Goal: Information Seeking & Learning: Learn about a topic

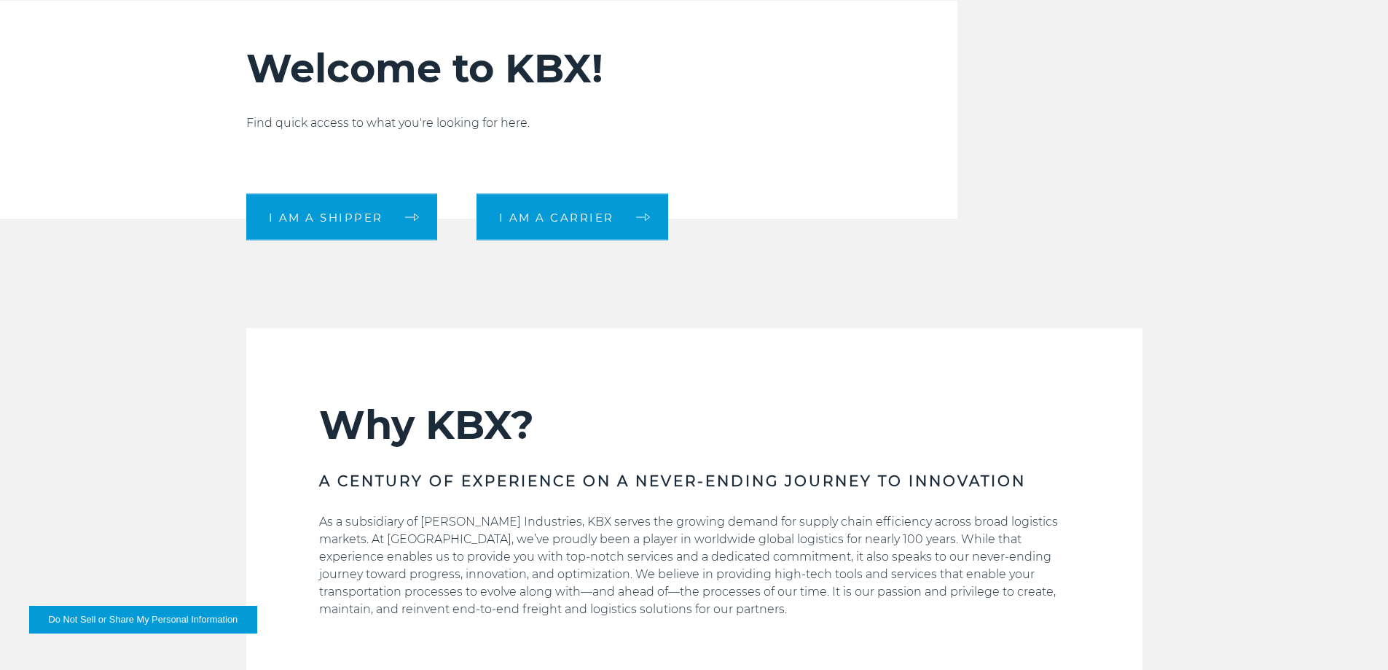
scroll to position [555, 0]
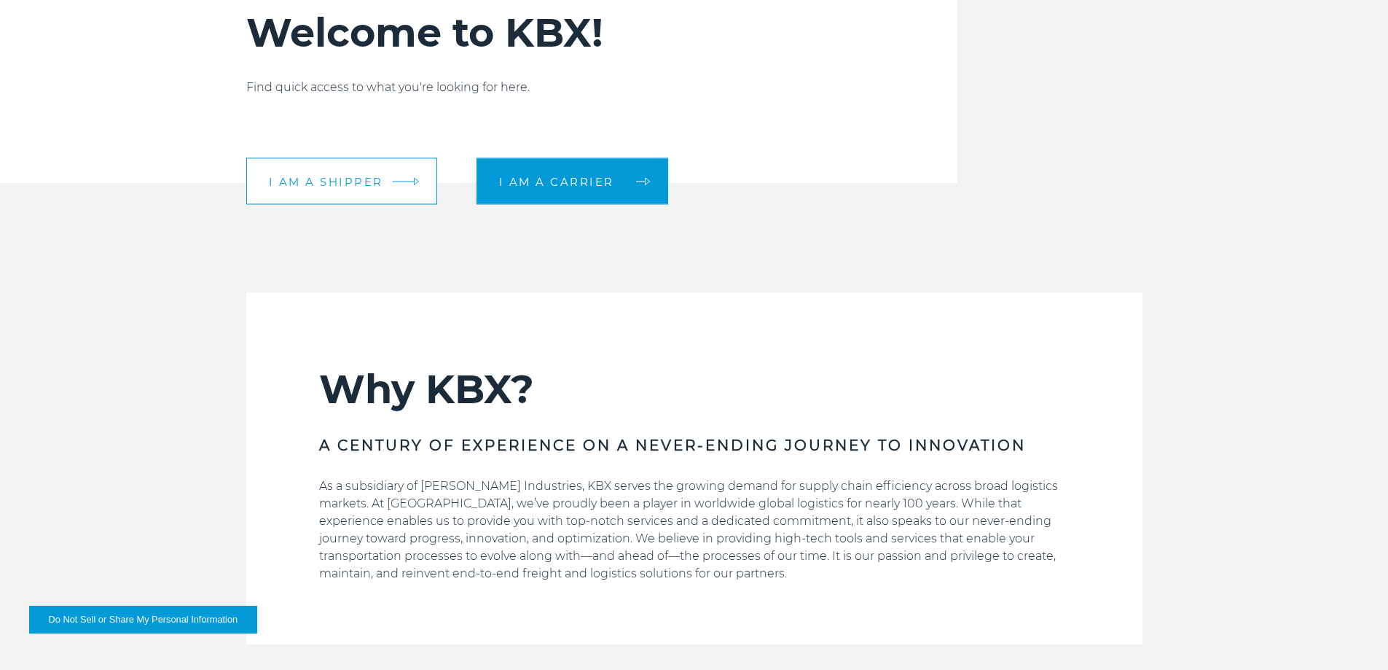
click at [412, 187] on link "I am a shipper" at bounding box center [341, 181] width 191 height 47
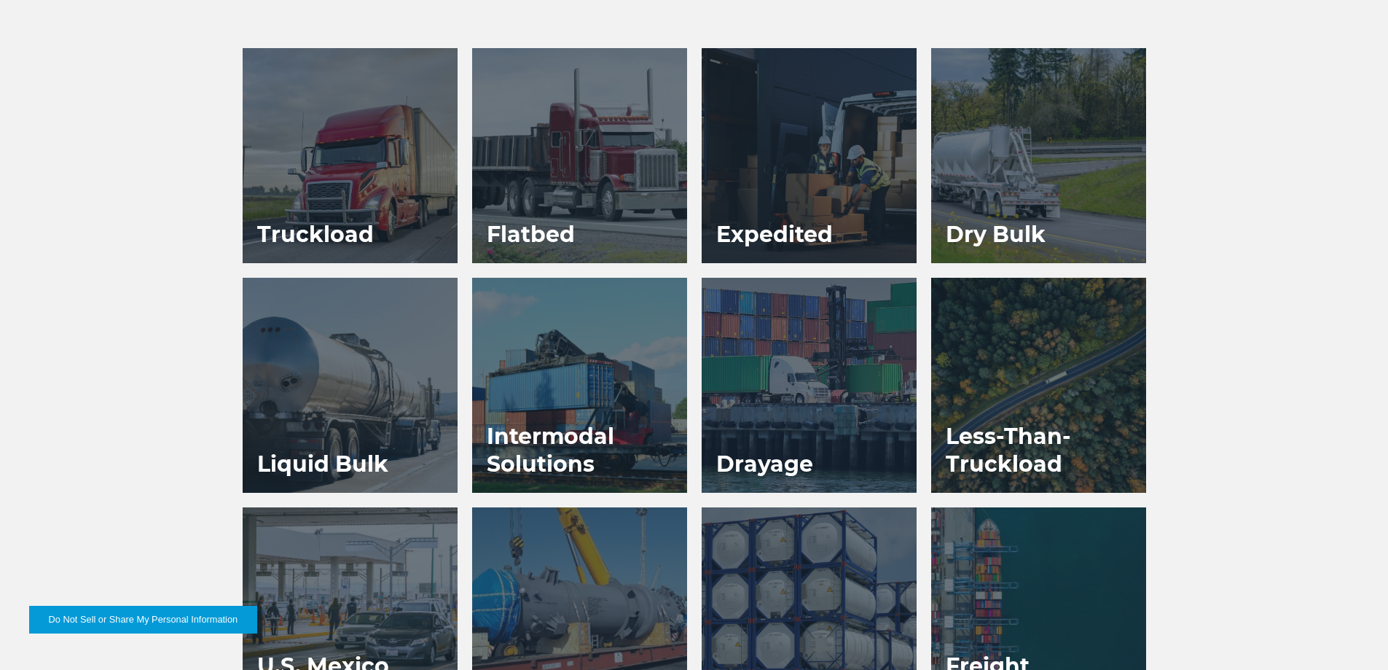
scroll to position [743, 0]
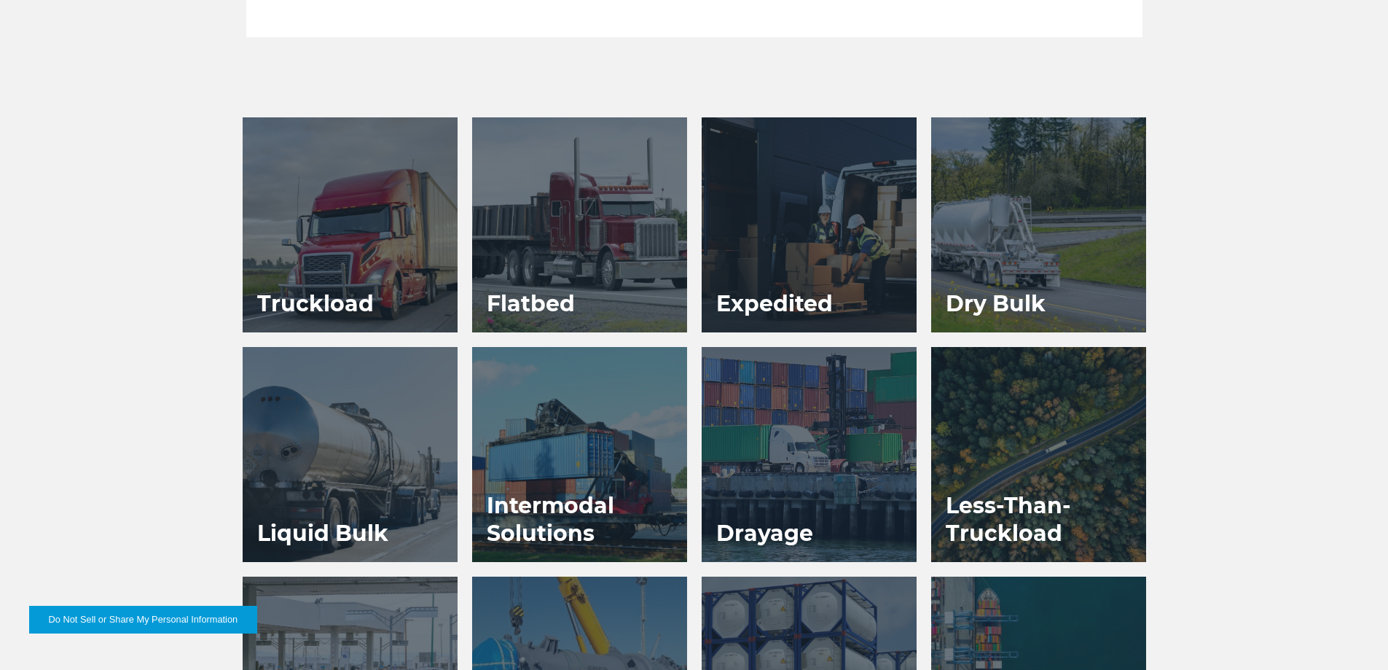
click at [396, 263] on div at bounding box center [350, 224] width 215 height 215
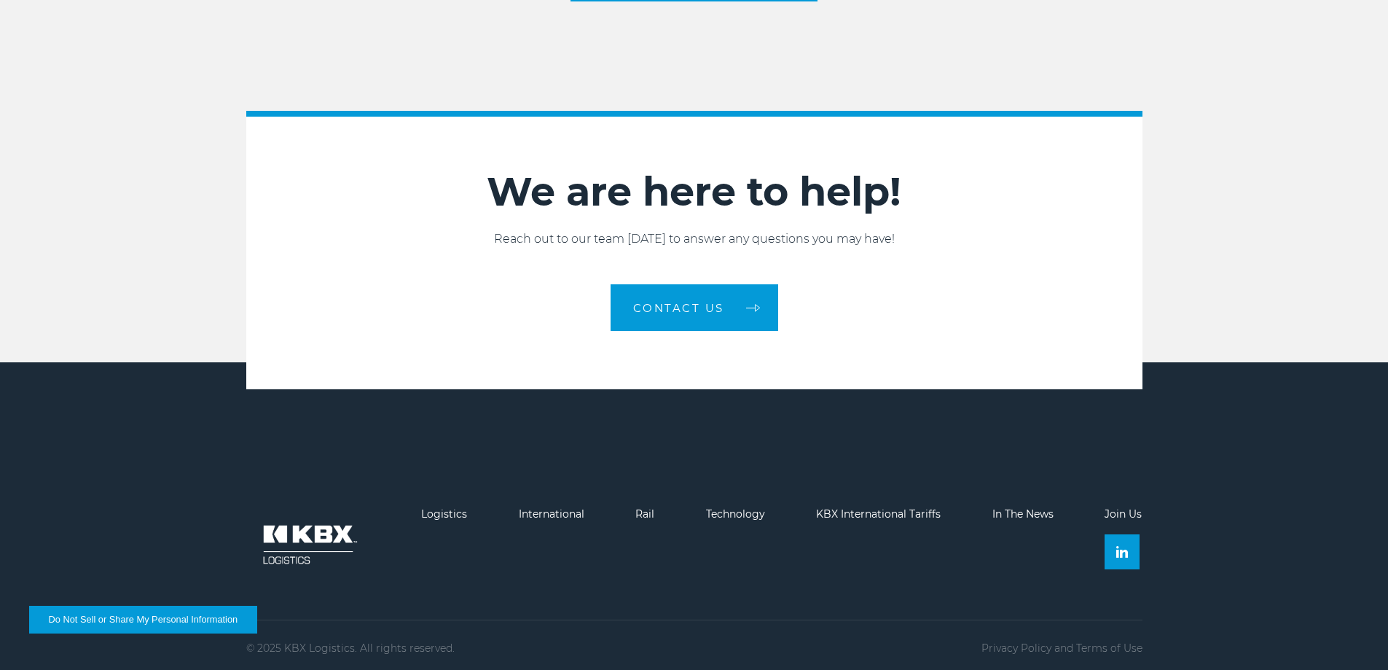
scroll to position [1892, 0]
